Goal: Complete application form

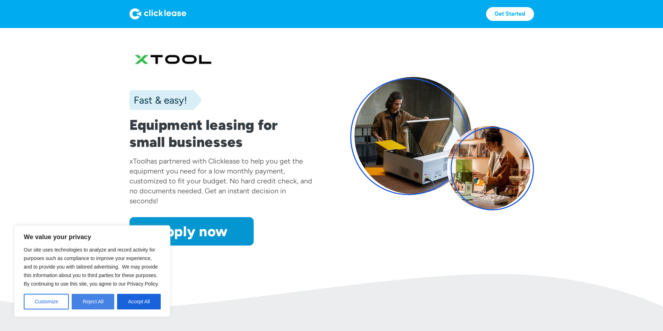
click at [95, 303] on button "Reject All" at bounding box center [93, 302] width 43 height 16
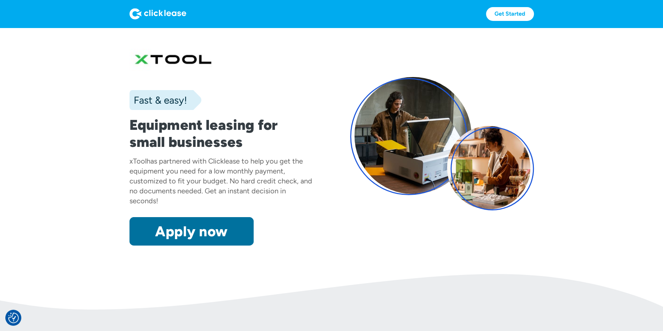
click at [196, 232] on link "Apply now" at bounding box center [191, 231] width 124 height 28
